Goal: Navigation & Orientation: Find specific page/section

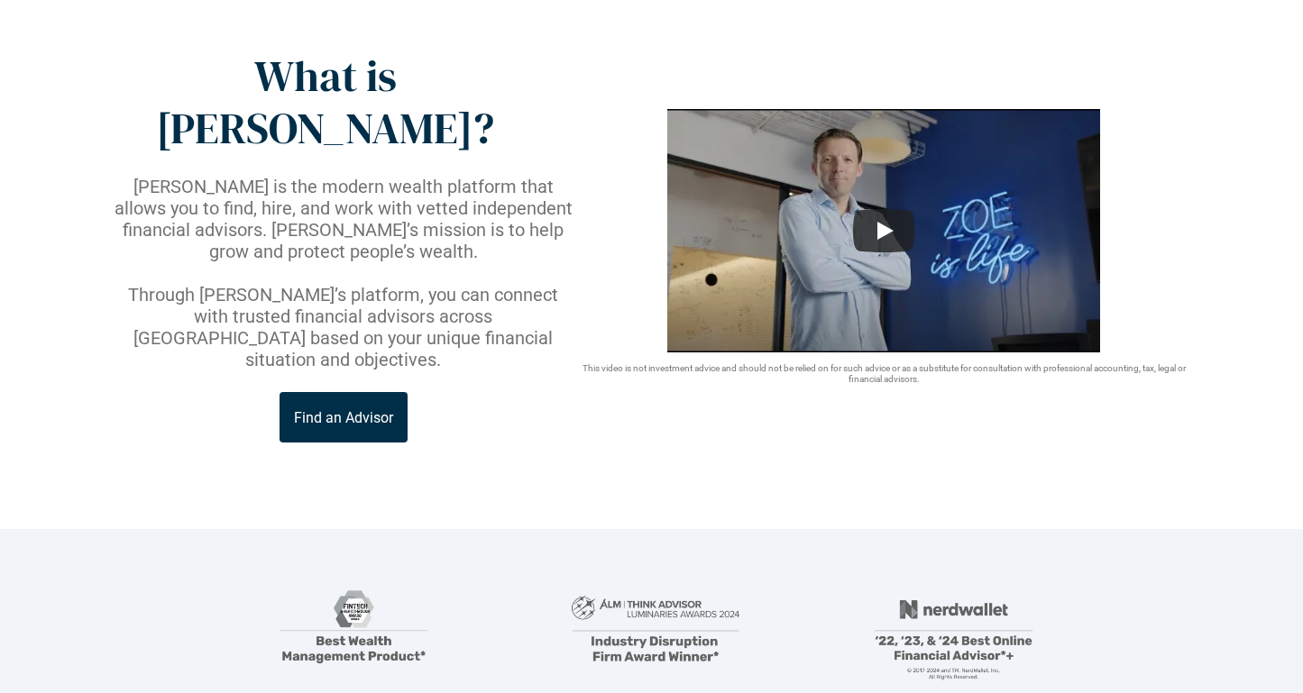
scroll to position [117, 0]
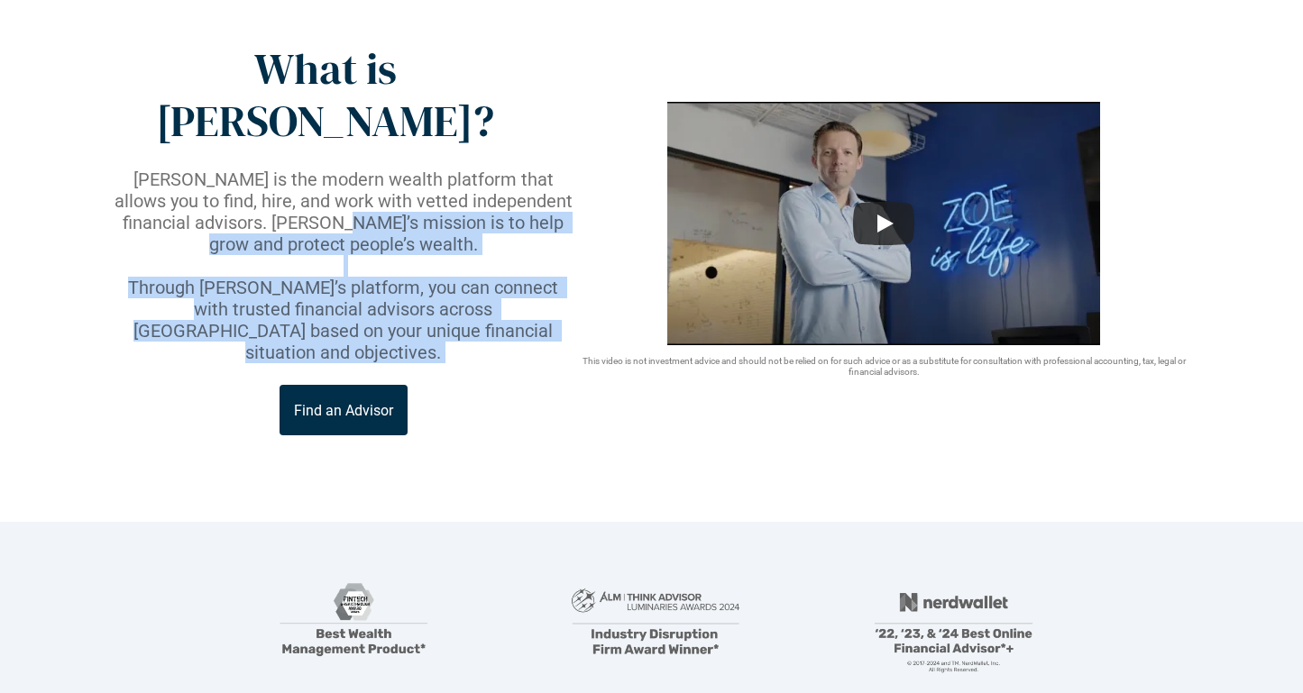
drag, startPoint x: 325, startPoint y: 164, endPoint x: 481, endPoint y: 301, distance: 208.3
click at [483, 296] on div "What is Zoe? Zoe is the modern wealth platform that allows you to find, hire, a…" at bounding box center [343, 239] width 465 height 392
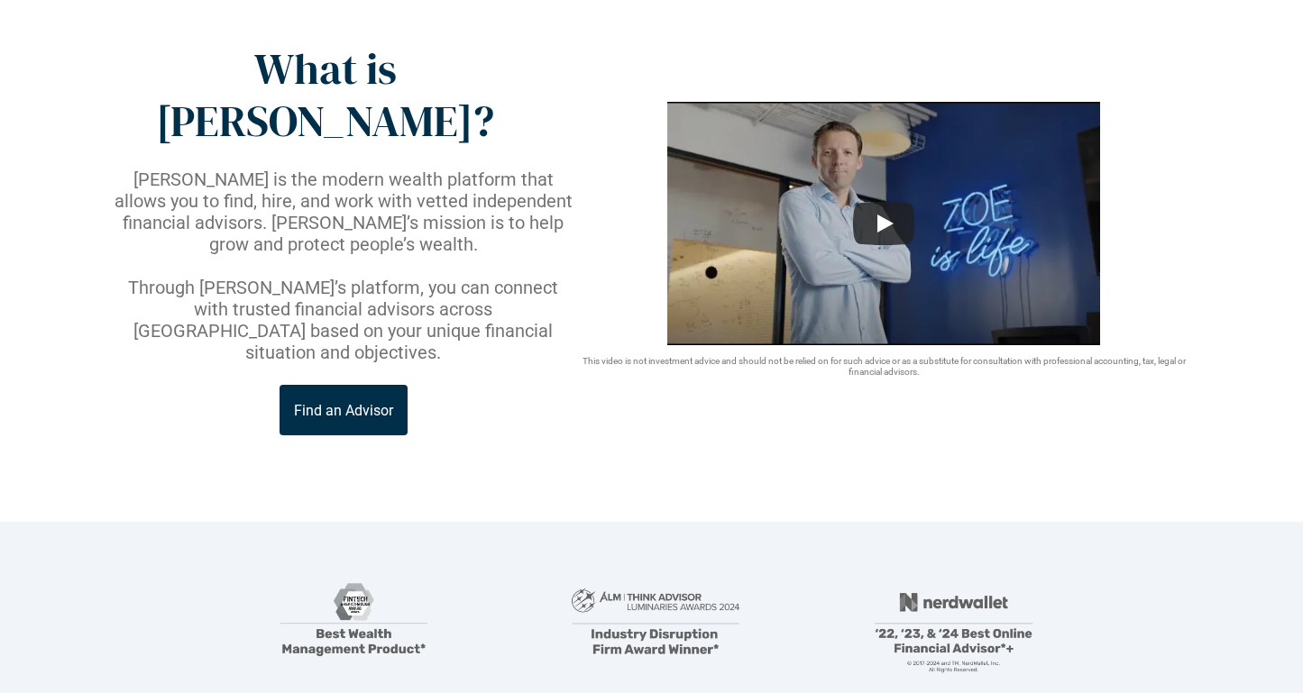
click at [480, 385] on div "Find an Advisor" at bounding box center [343, 410] width 465 height 50
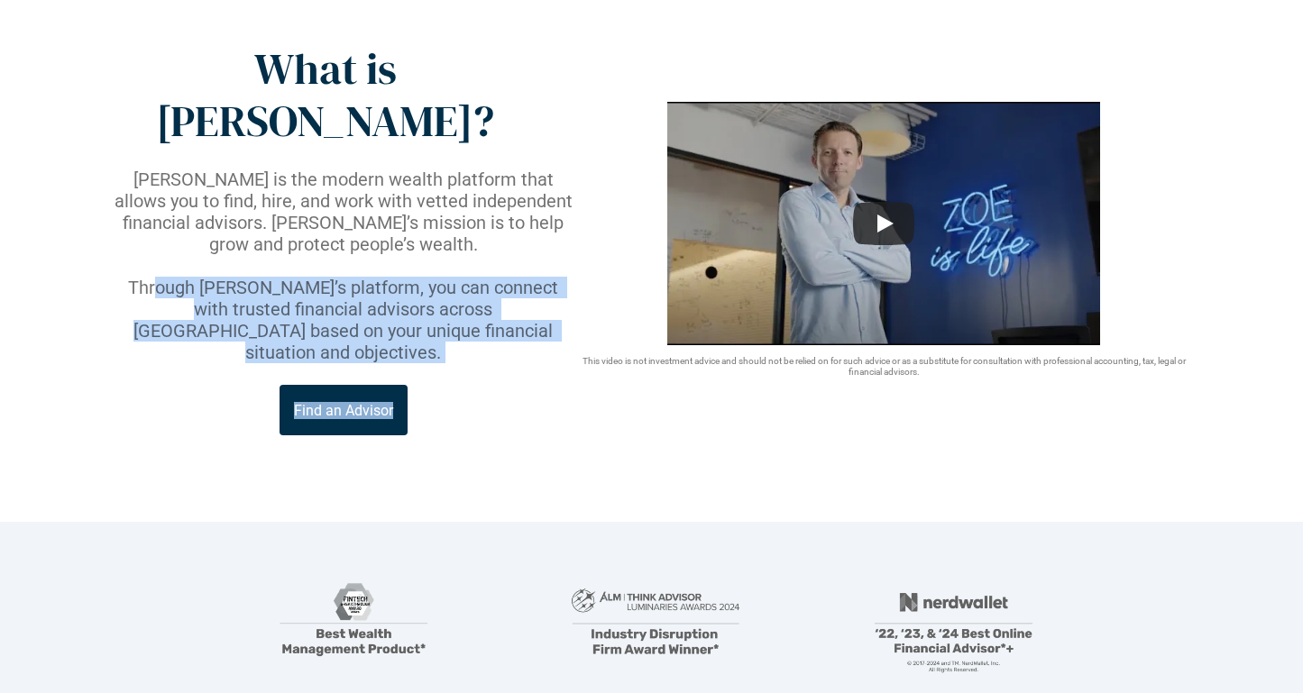
drag, startPoint x: 161, startPoint y: 214, endPoint x: 489, endPoint y: 316, distance: 342.7
click at [490, 308] on div "What is Zoe? Zoe is the modern wealth platform that allows you to find, hire, a…" at bounding box center [343, 239] width 465 height 392
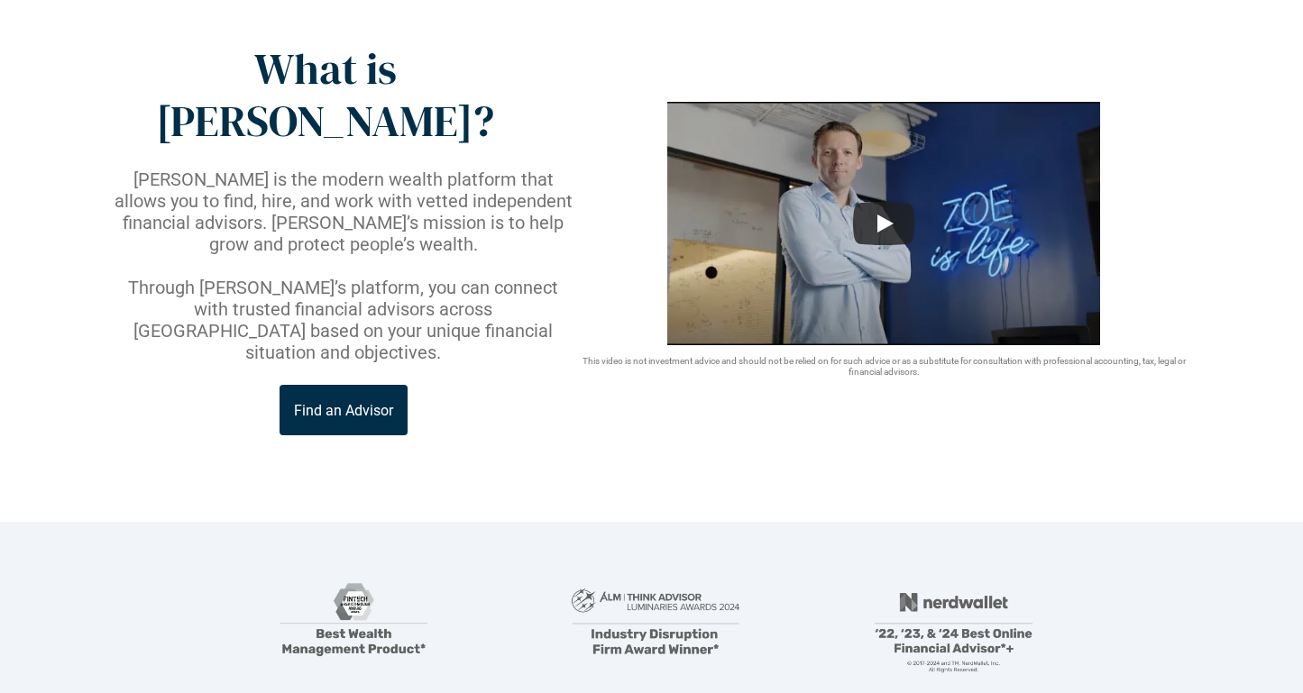
click at [487, 385] on div "Find an Advisor" at bounding box center [343, 410] width 465 height 50
click at [359, 402] on p "Find an Advisor" at bounding box center [343, 410] width 99 height 17
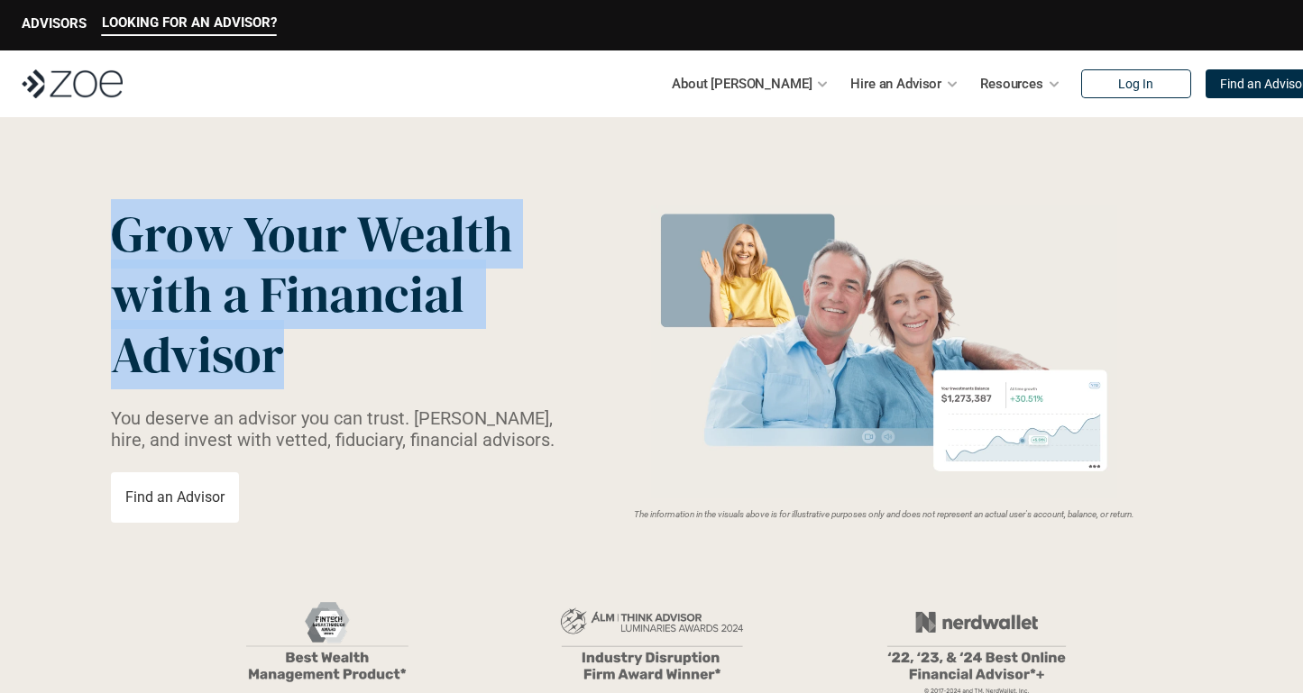
drag, startPoint x: 307, startPoint y: 380, endPoint x: 59, endPoint y: 257, distance: 277.0
click at [59, 257] on header "Grow Your Wealth with a Financial Advisor You deserve an advisor you can trust.…" at bounding box center [651, 516] width 1303 height 798
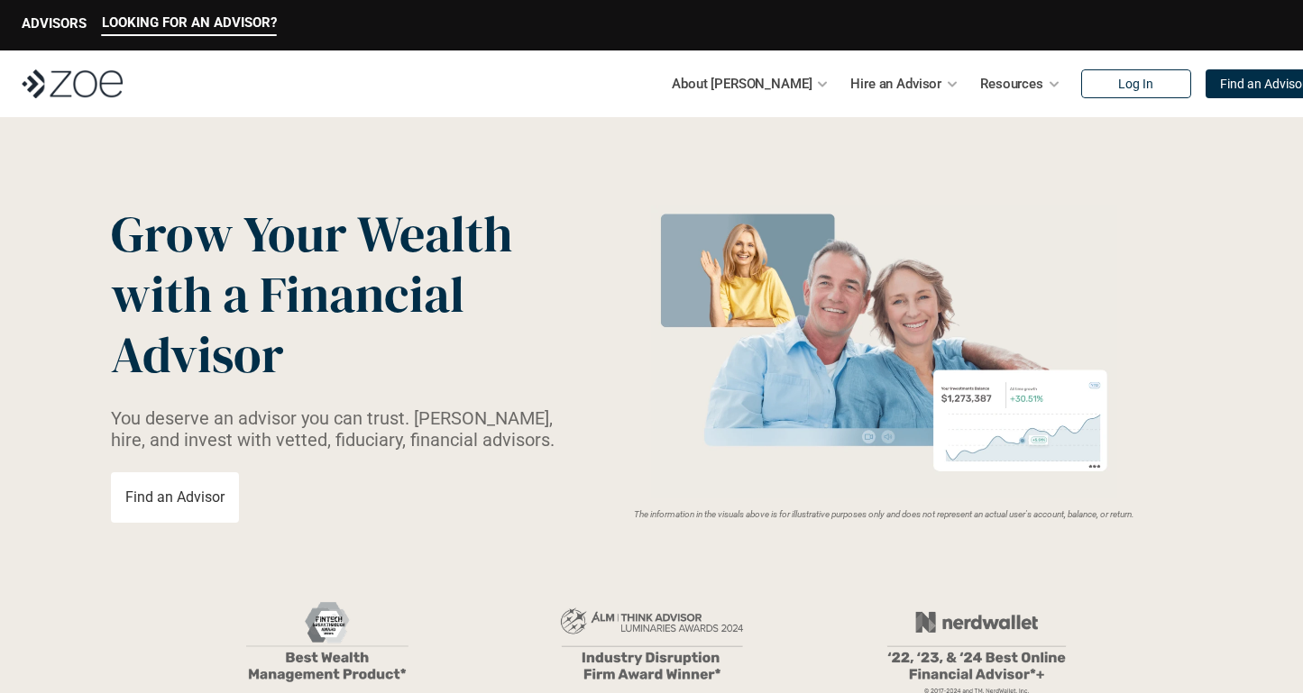
click at [490, 482] on div "Grow Your Wealth with a Financial Advisor You deserve an advisor you can trust.…" at bounding box center [343, 363] width 465 height 319
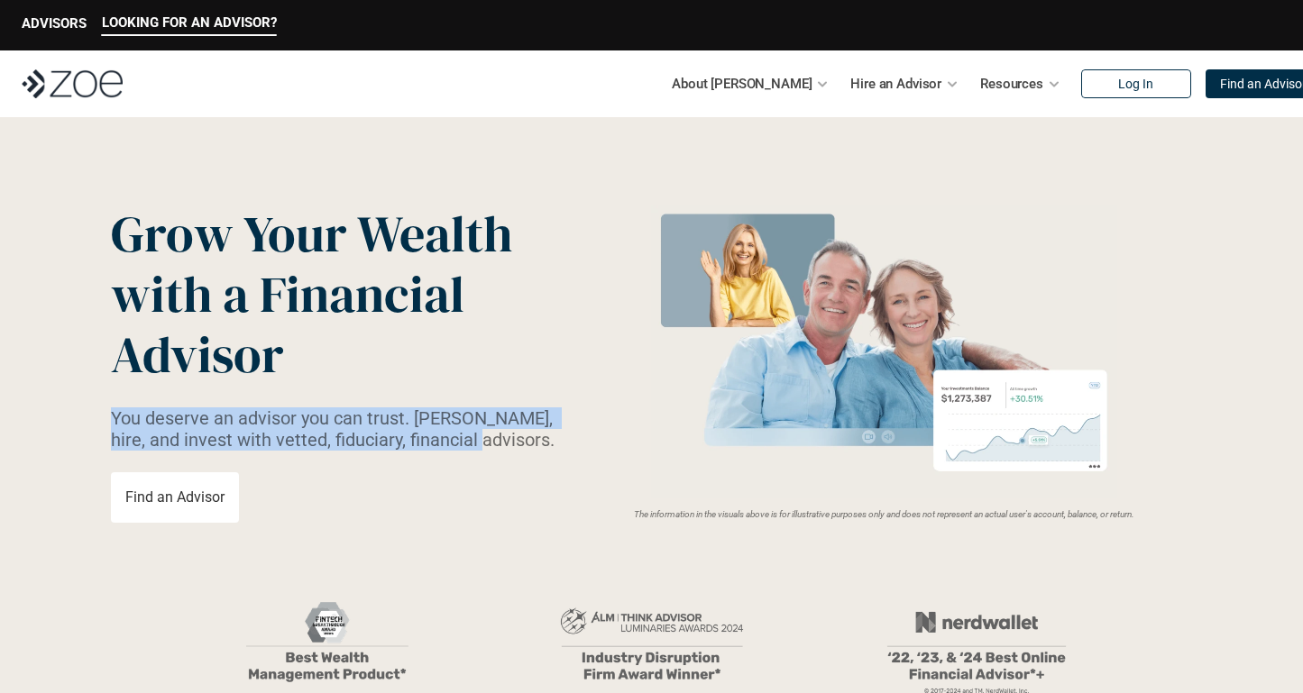
drag, startPoint x: 496, startPoint y: 438, endPoint x: 91, endPoint y: 405, distance: 406.1
click at [91, 405] on header "Grow Your Wealth with a Financial Advisor You deserve an advisor you can trust.…" at bounding box center [651, 516] width 1303 height 798
click at [454, 475] on div "Grow Your Wealth with a Financial Advisor You deserve an advisor you can trust.…" at bounding box center [343, 363] width 465 height 319
